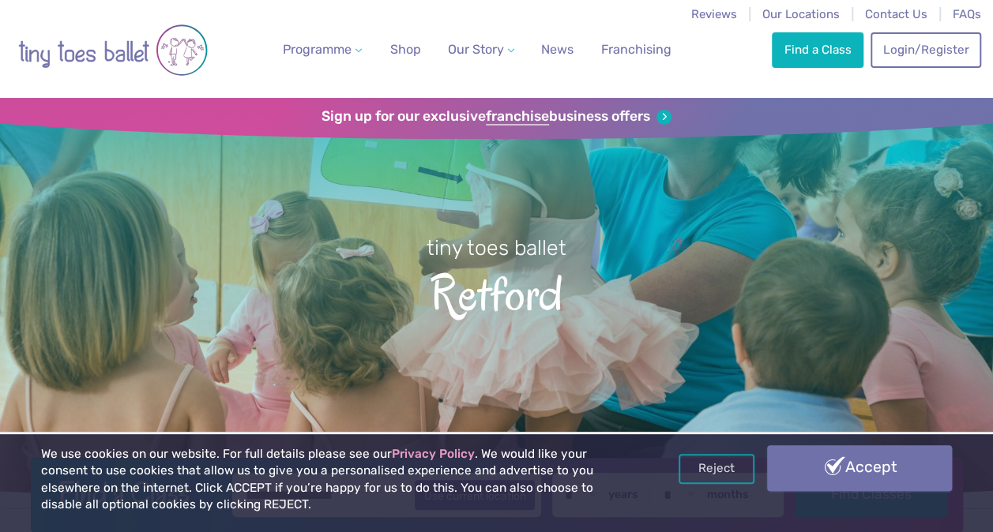
click at [899, 466] on link "Accept" at bounding box center [859, 468] width 185 height 46
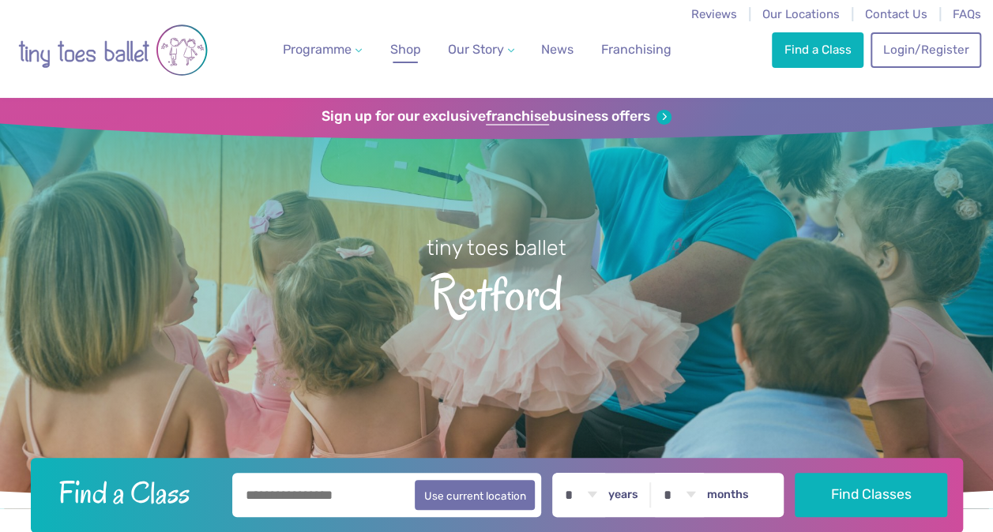
click at [423, 54] on link "Shop" at bounding box center [405, 50] width 43 height 32
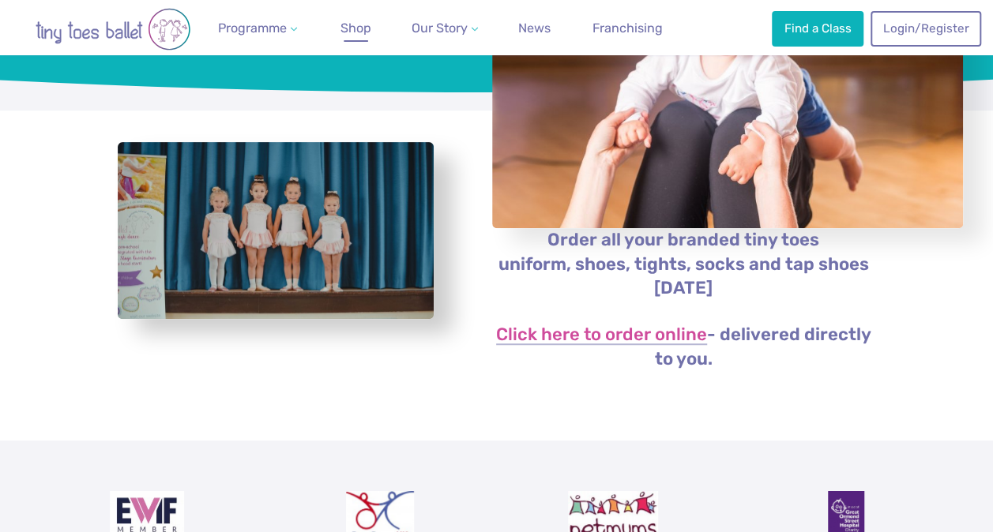
scroll to position [235, 0]
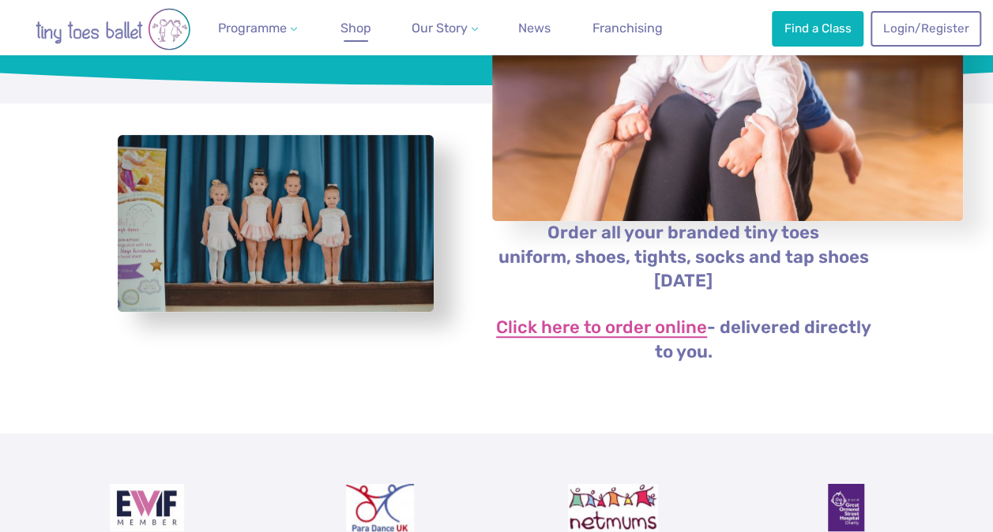
click at [603, 325] on link "Click here to order online" at bounding box center [601, 328] width 211 height 19
